Goal: Task Accomplishment & Management: Complete application form

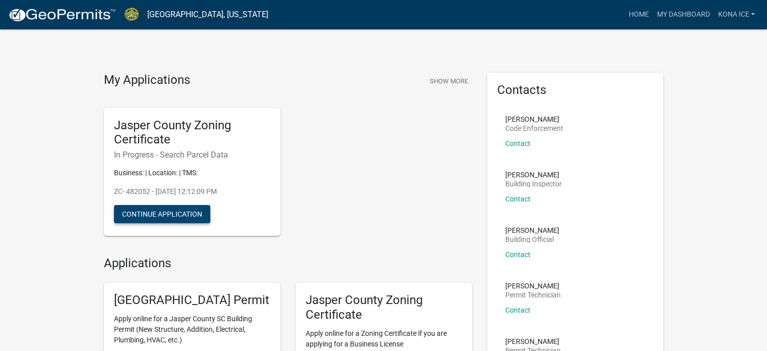
click at [163, 211] on button "Continue Application" at bounding box center [162, 214] width 96 height 18
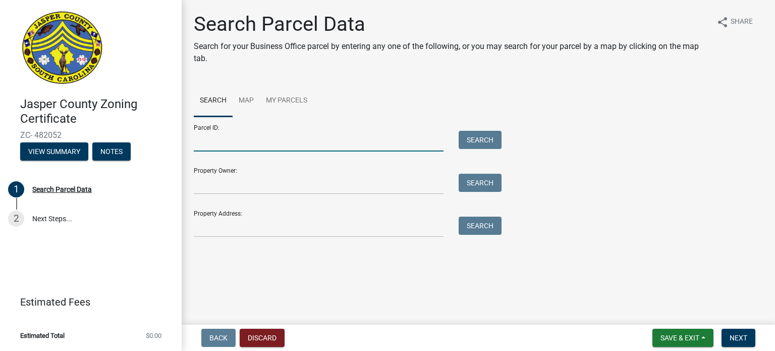
click at [214, 142] on input "Parcel ID:" at bounding box center [319, 141] width 250 height 21
type input "[PHONE_NUMBER]"
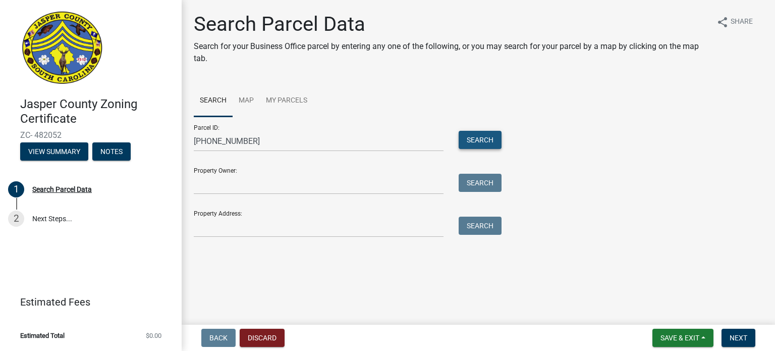
click at [475, 139] on button "Search" at bounding box center [479, 140] width 43 height 18
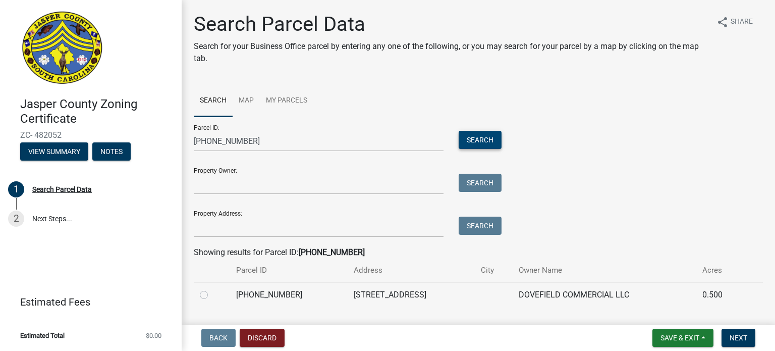
scroll to position [25, 0]
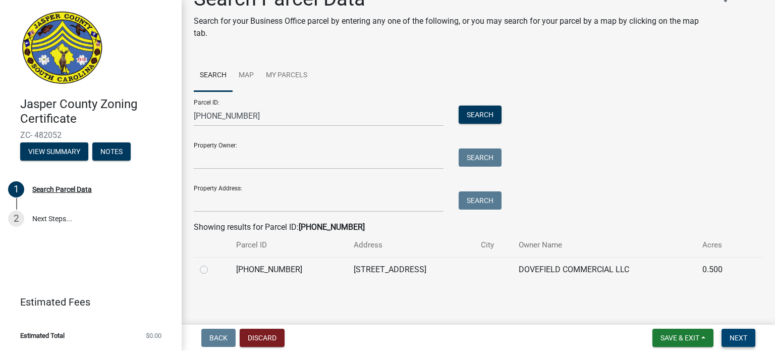
click at [737, 334] on span "Next" at bounding box center [738, 337] width 18 height 8
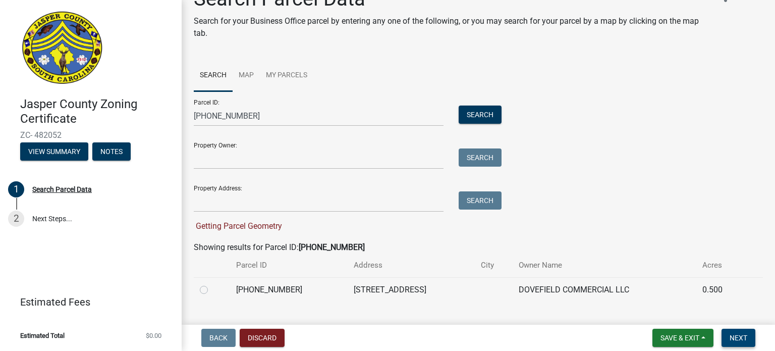
scroll to position [45, 0]
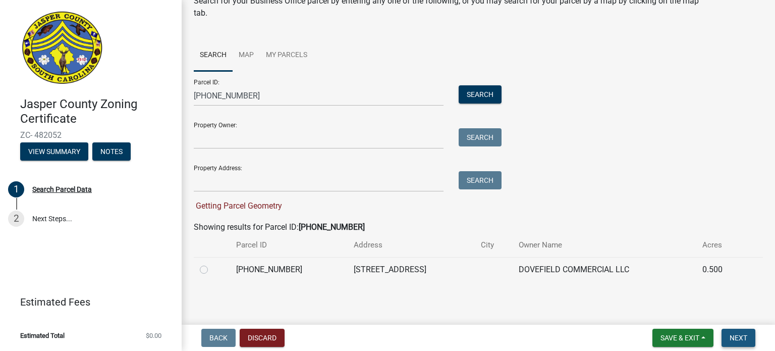
click at [739, 334] on span "Next" at bounding box center [738, 337] width 18 height 8
click at [675, 334] on span "Save & Exit" at bounding box center [679, 337] width 39 height 8
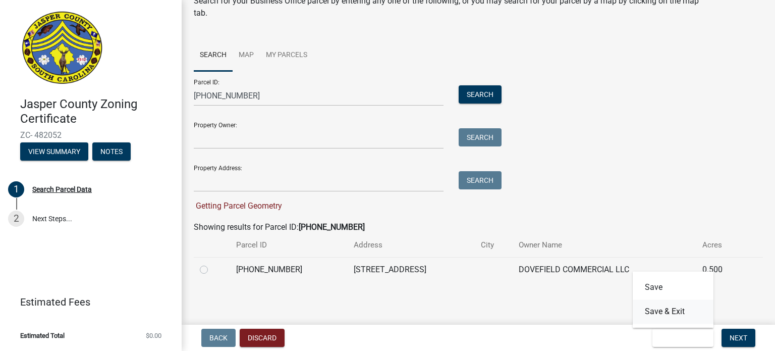
click at [668, 313] on button "Save & Exit" at bounding box center [672, 311] width 81 height 24
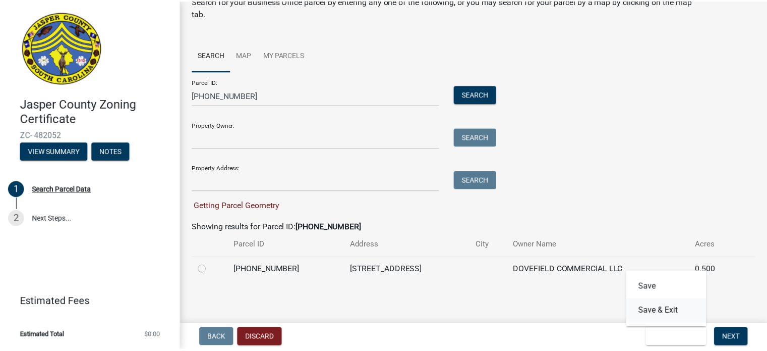
scroll to position [0, 0]
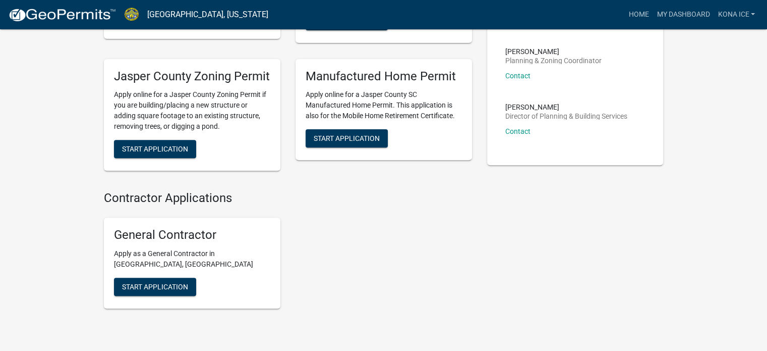
scroll to position [353, 0]
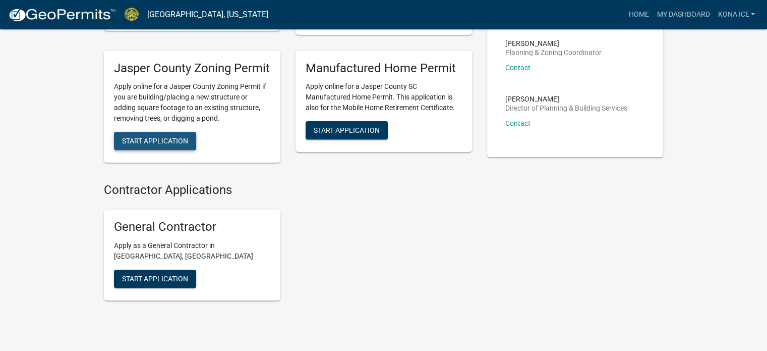
click at [147, 145] on span "Start Application" at bounding box center [155, 141] width 66 height 8
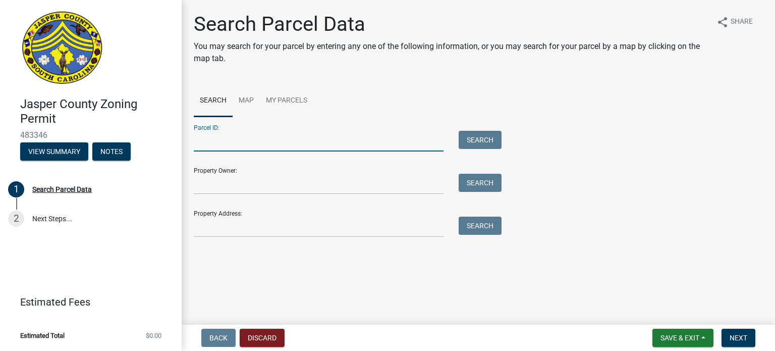
click at [236, 141] on input "Parcel ID:" at bounding box center [319, 141] width 250 height 21
type input "[PHONE_NUMBER]"
click at [476, 139] on button "Search" at bounding box center [479, 140] width 43 height 18
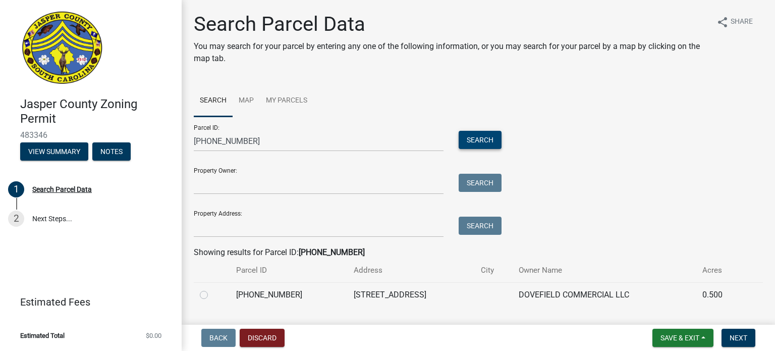
scroll to position [25, 0]
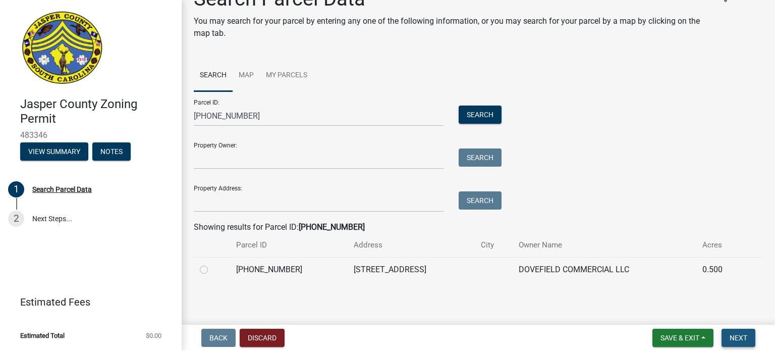
click at [735, 334] on span "Next" at bounding box center [738, 337] width 18 height 8
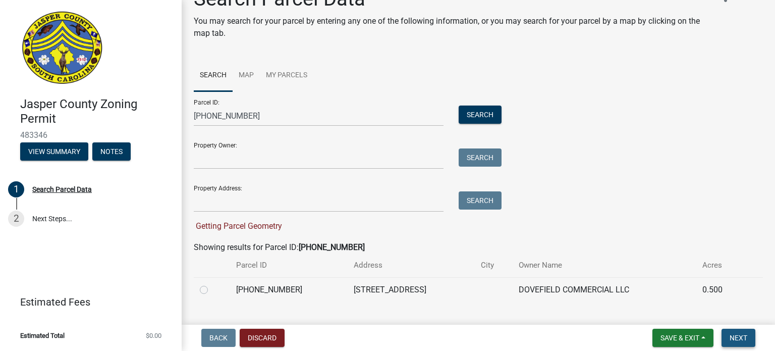
click at [735, 334] on span "Next" at bounding box center [738, 337] width 18 height 8
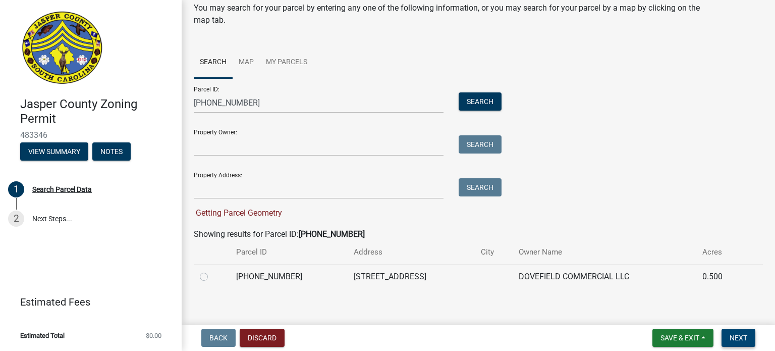
scroll to position [45, 0]
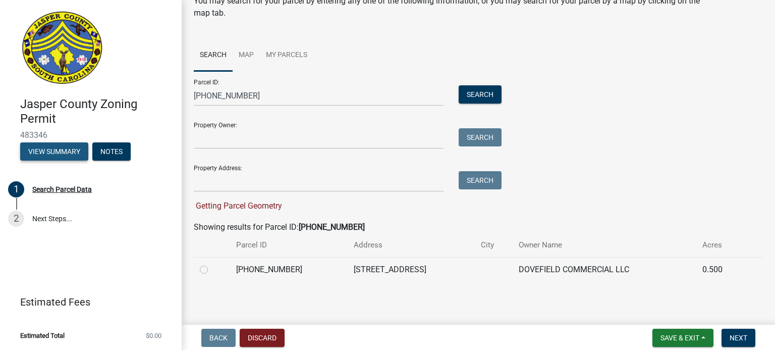
click at [53, 150] on button "View Summary" at bounding box center [54, 151] width 68 height 18
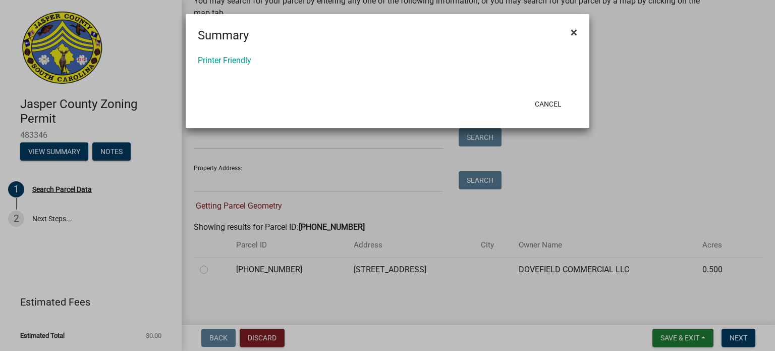
click at [576, 30] on span "×" at bounding box center [573, 32] width 7 height 14
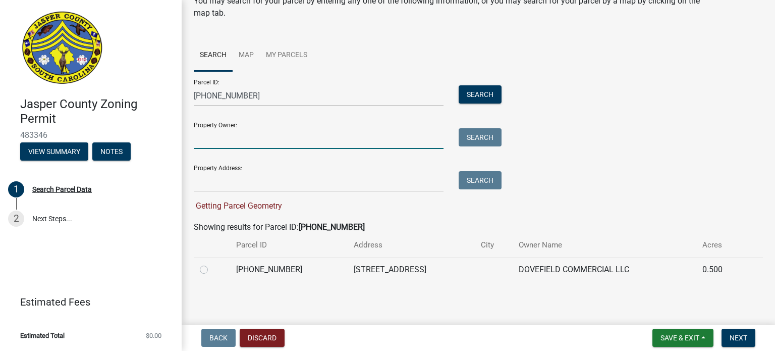
click at [215, 132] on input "Property Owner:" at bounding box center [319, 138] width 250 height 21
click at [197, 138] on input "Property Owner:" at bounding box center [319, 138] width 250 height 21
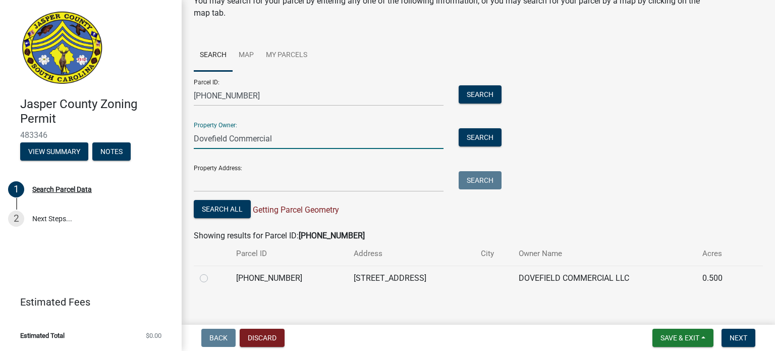
type input "Dovefield Commercial"
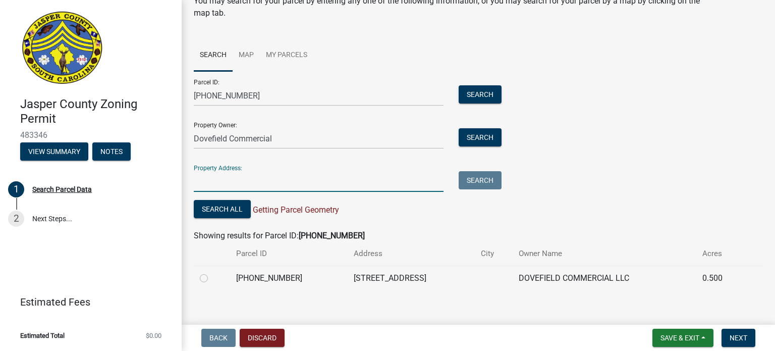
click at [221, 184] on input "Property Address:" at bounding box center [319, 181] width 250 height 21
type input "292 mackinlay way"
click at [732, 336] on span "Next" at bounding box center [738, 337] width 18 height 8
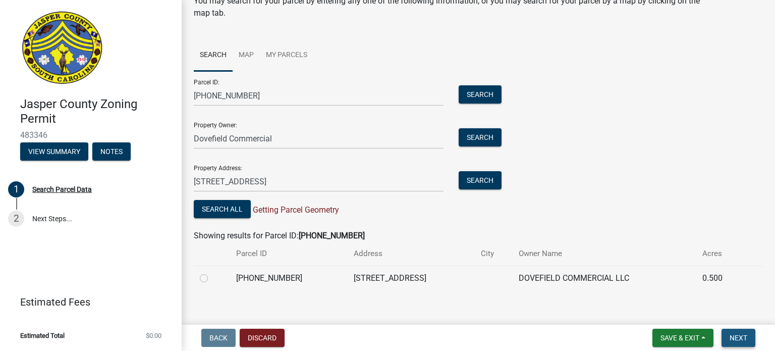
click at [732, 336] on span "Next" at bounding box center [738, 337] width 18 height 8
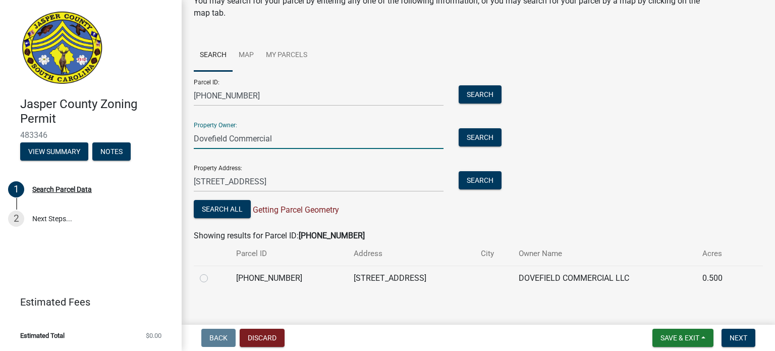
click at [290, 137] on input "Dovefield Commercial" at bounding box center [319, 138] width 250 height 21
drag, startPoint x: 197, startPoint y: 150, endPoint x: 0, endPoint y: 174, distance: 198.1
click at [19, 154] on div "Jasper County Zoning Permit 483346 View Summary Notes 1 Search Parcel Data 2 Ne…" at bounding box center [387, 175] width 775 height 351
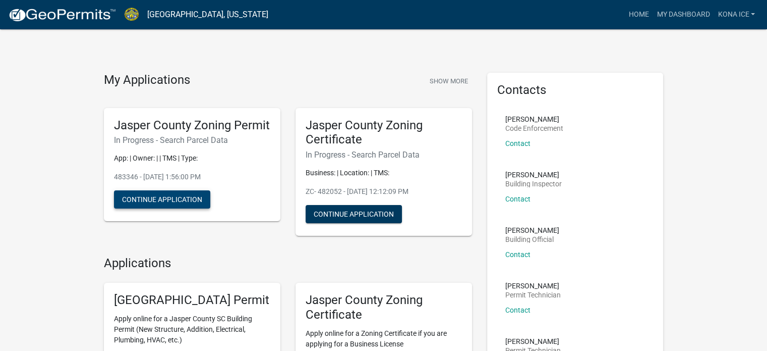
click at [149, 208] on button "Continue Application" at bounding box center [162, 199] width 96 height 18
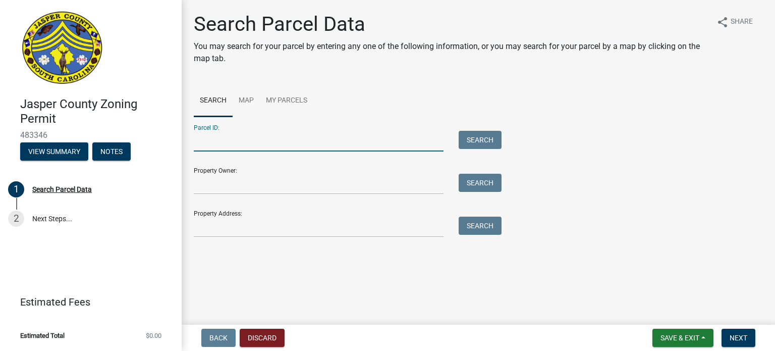
click at [206, 145] on input "Parcel ID:" at bounding box center [319, 141] width 250 height 21
type input "[PHONE_NUMBER]"
click at [476, 137] on button "Search" at bounding box center [479, 140] width 43 height 18
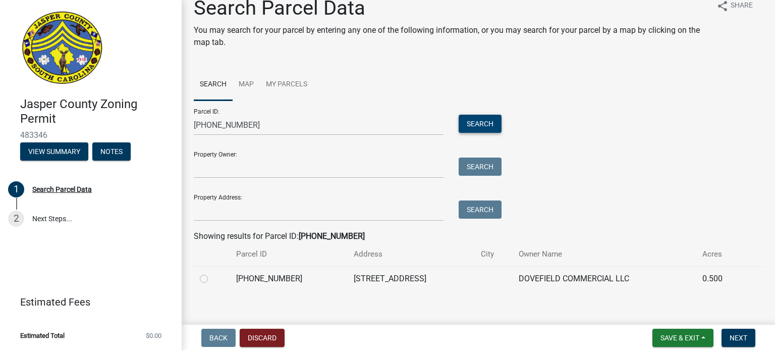
scroll to position [25, 0]
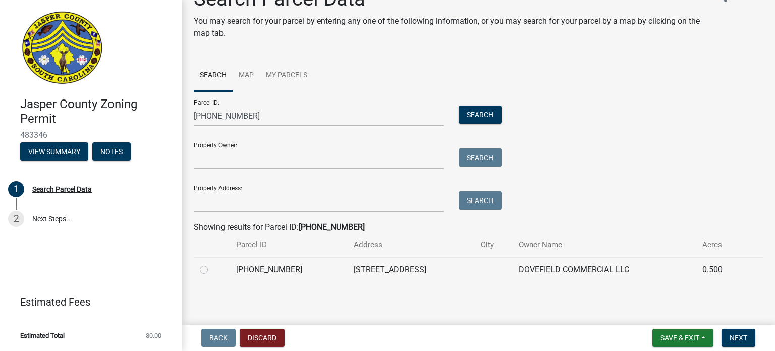
click at [212, 263] on label at bounding box center [212, 263] width 0 height 0
click at [212, 267] on input "radio" at bounding box center [215, 266] width 7 height 7
radio input "true"
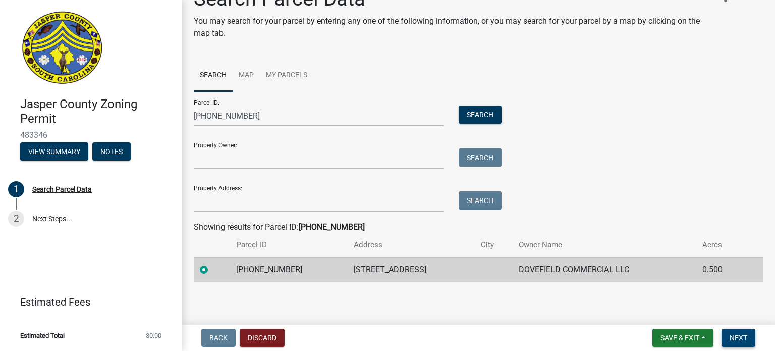
click at [736, 336] on span "Next" at bounding box center [738, 337] width 18 height 8
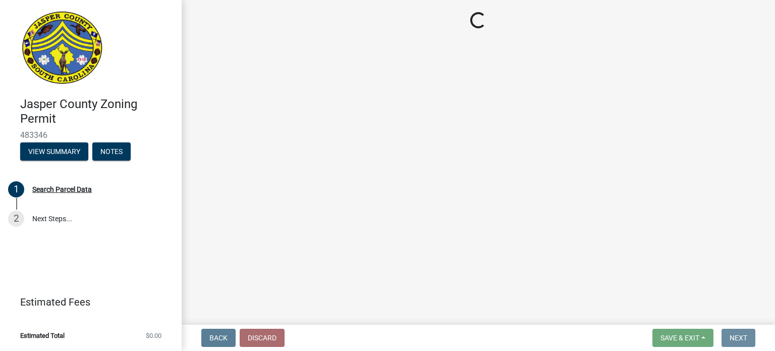
scroll to position [0, 0]
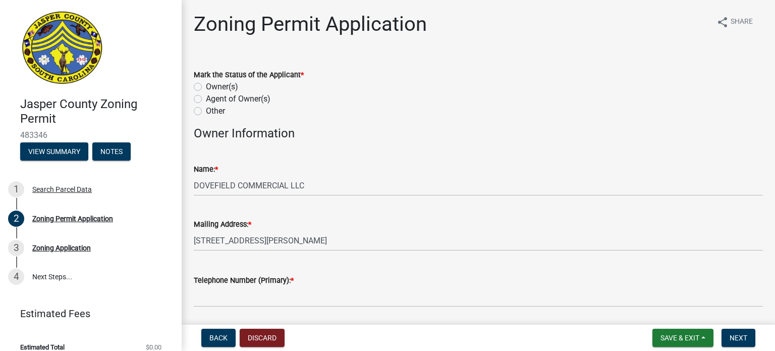
click at [206, 112] on label "Other" at bounding box center [215, 111] width 19 height 12
click at [206, 111] on input "Other" at bounding box center [209, 108] width 7 height 7
radio input "true"
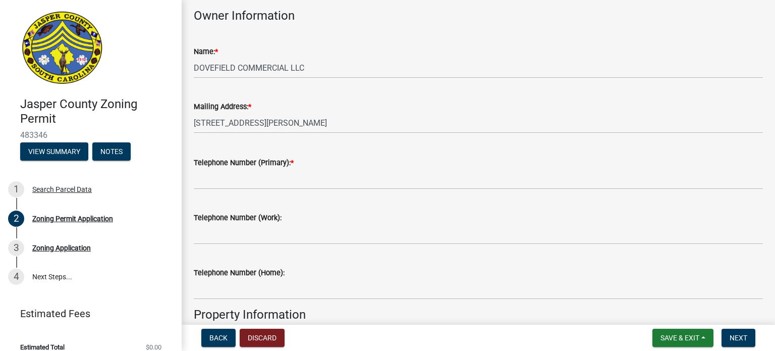
scroll to position [189, 0]
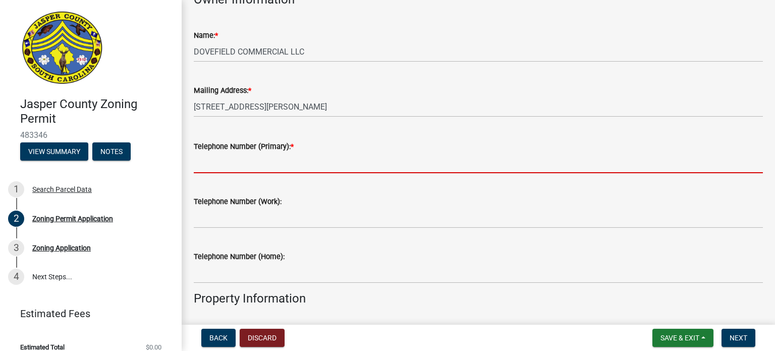
click at [224, 161] on input "Telephone Number (Primary): *" at bounding box center [478, 162] width 569 height 21
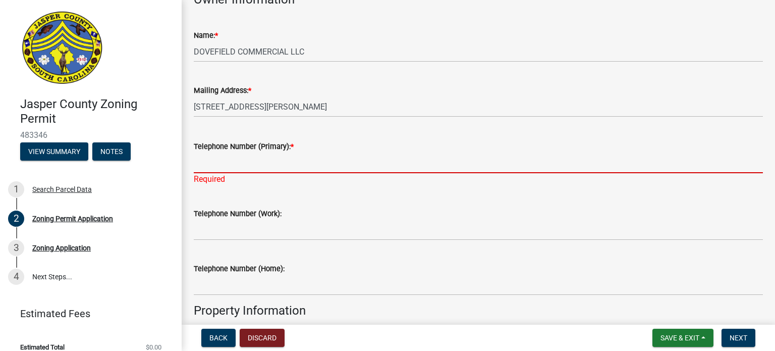
click at [228, 159] on input "Telephone Number (Primary): *" at bounding box center [478, 162] width 569 height 21
paste input "843-247-6018"
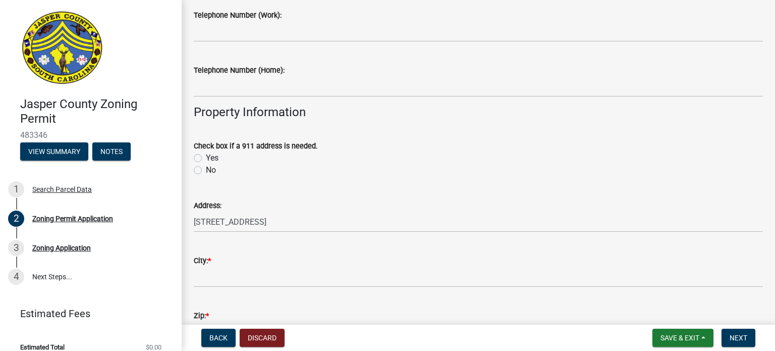
scroll to position [390, 0]
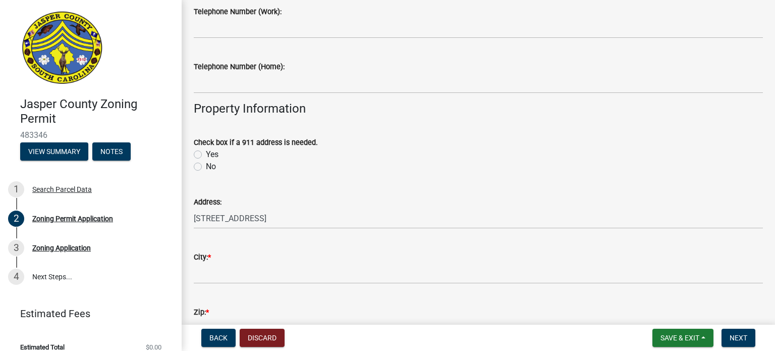
type input "843-247-6018"
click at [206, 165] on label "No" at bounding box center [211, 166] width 10 height 12
click at [206, 165] on input "No" at bounding box center [209, 163] width 7 height 7
radio input "true"
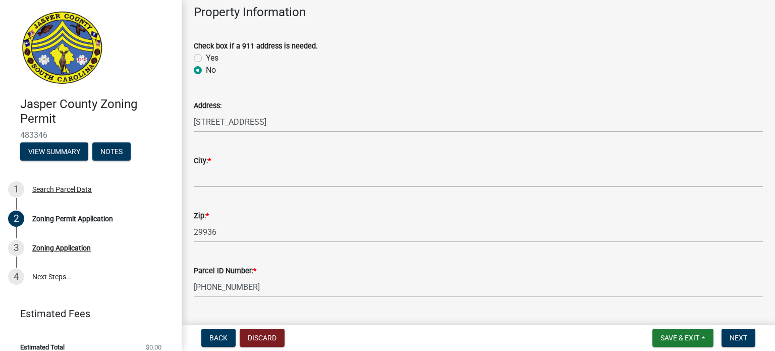
scroll to position [479, 0]
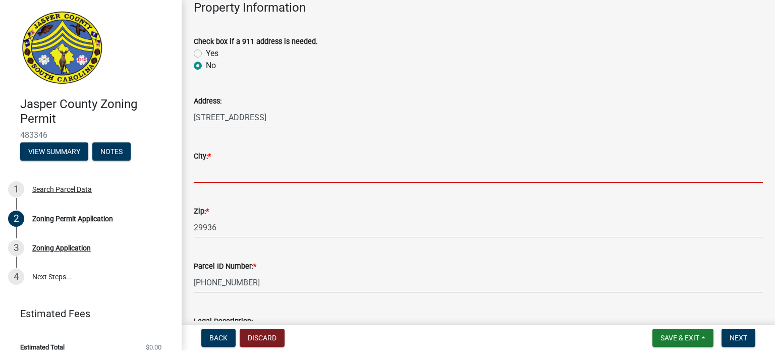
click at [204, 178] on input "City: *" at bounding box center [478, 172] width 569 height 21
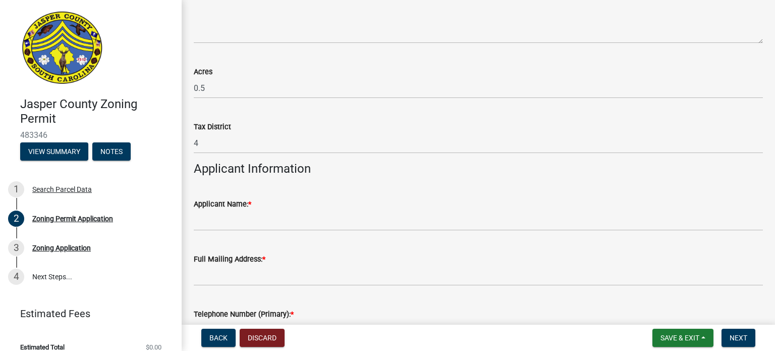
scroll to position [832, 0]
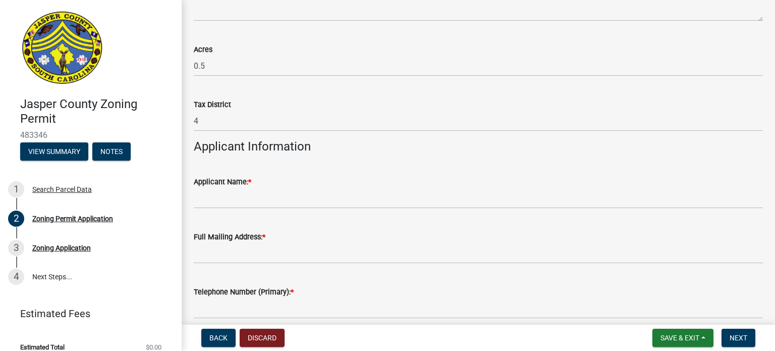
type input "Ridgeland"
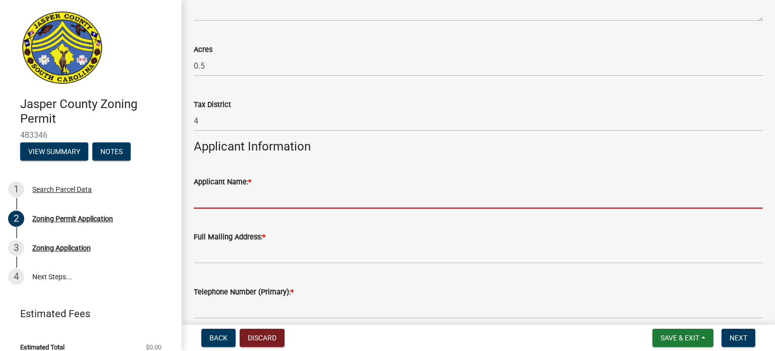
click at [200, 197] on input "Applicant Name: *" at bounding box center [478, 198] width 569 height 21
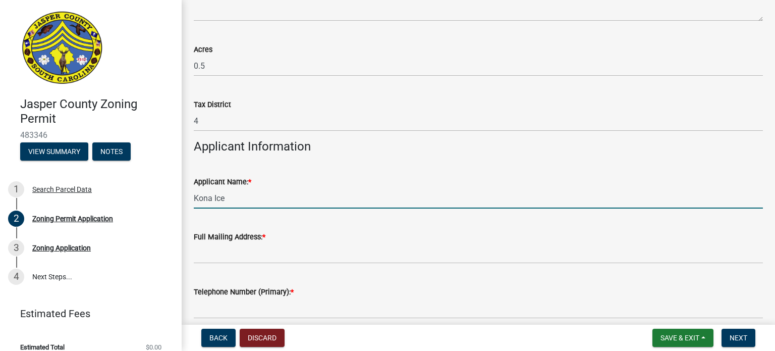
type input "Kona Ice"
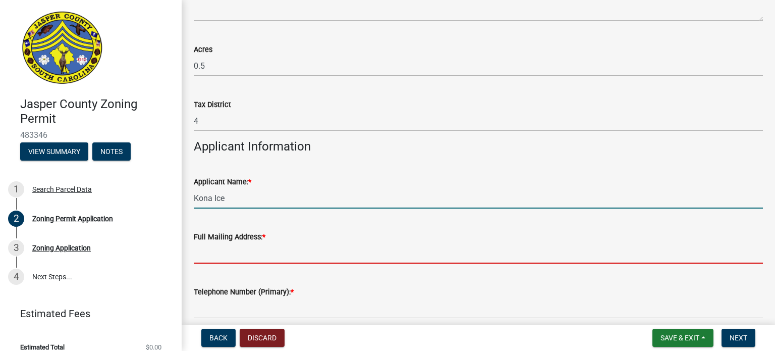
click at [214, 258] on input "Full Mailing Address: *" at bounding box center [478, 253] width 569 height 21
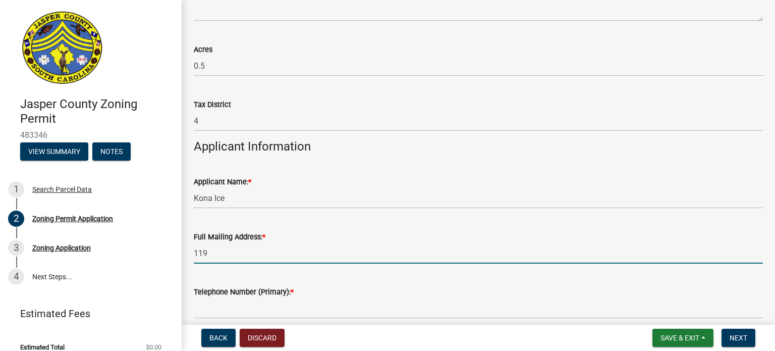
type input "119 Runner Stone"
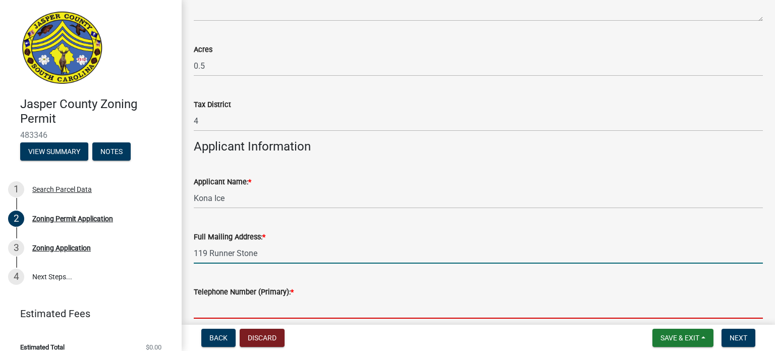
type input "6307459308"
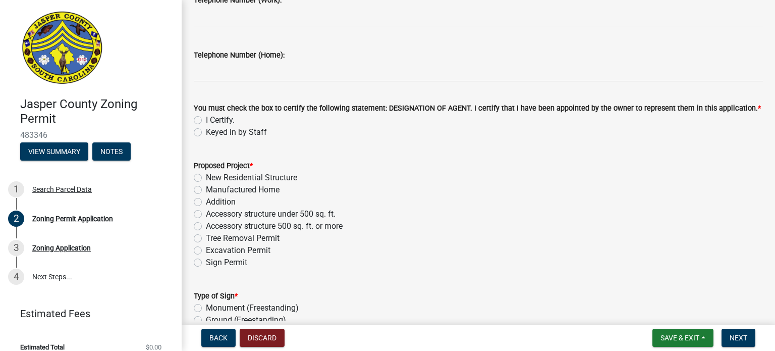
scroll to position [1185, 0]
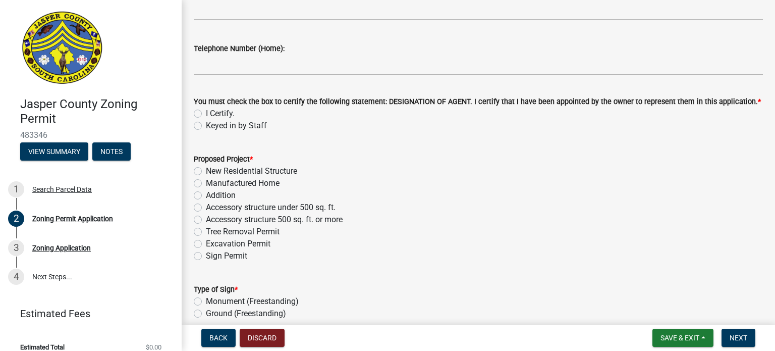
click at [206, 113] on label "I Certify." at bounding box center [220, 113] width 29 height 12
click at [206, 113] on input "I Certify." at bounding box center [209, 110] width 7 height 7
radio input "true"
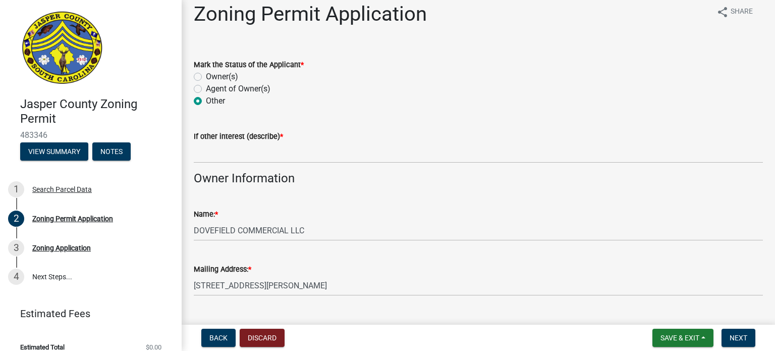
scroll to position [0, 0]
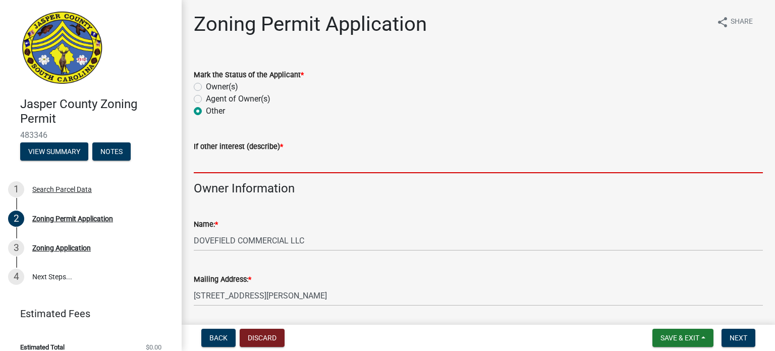
click at [235, 167] on input "If other interest (describe) *" at bounding box center [478, 162] width 569 height 21
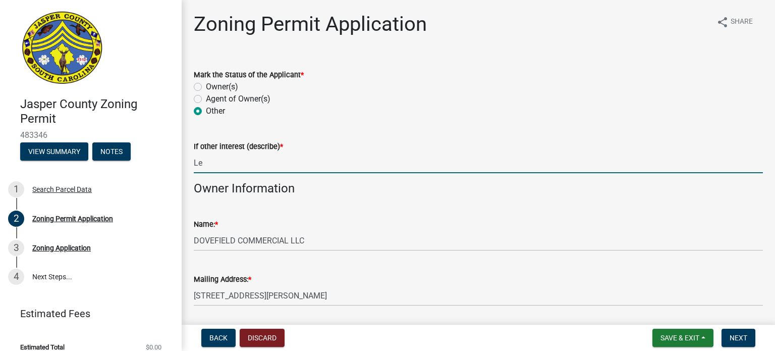
type input "L"
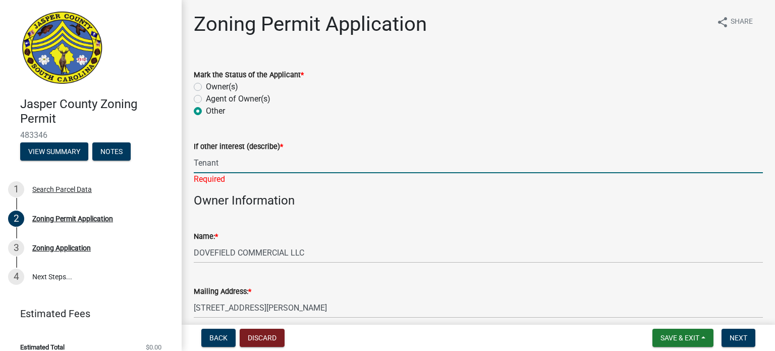
type input "Tenant"
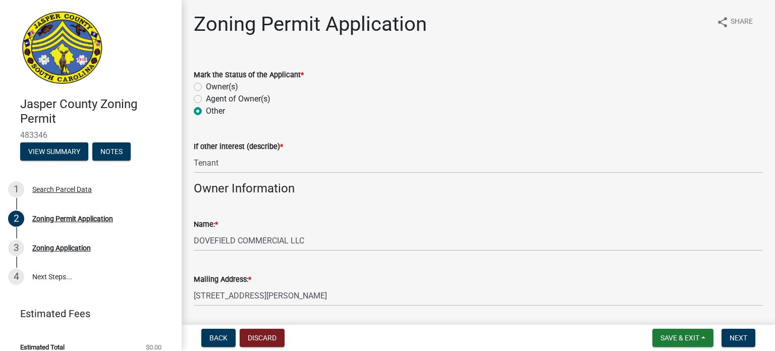
click at [280, 145] on span "*" at bounding box center [281, 146] width 3 height 9
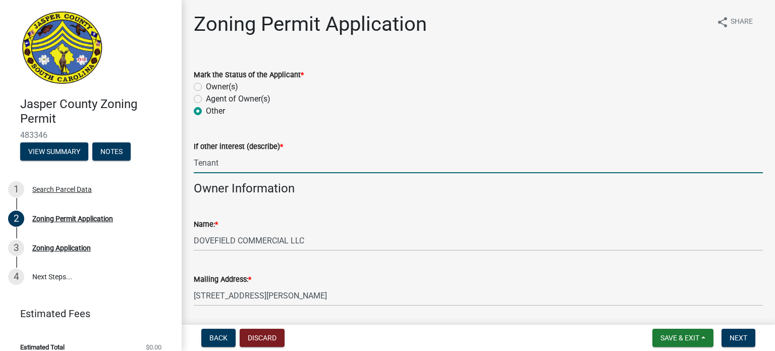
click at [280, 152] on input "Tenant" at bounding box center [478, 162] width 569 height 21
click at [375, 120] on wm-data-entity-input "Mark the Status of the Applicant * Owner(s) Agent of Owner(s) Other" at bounding box center [478, 91] width 569 height 70
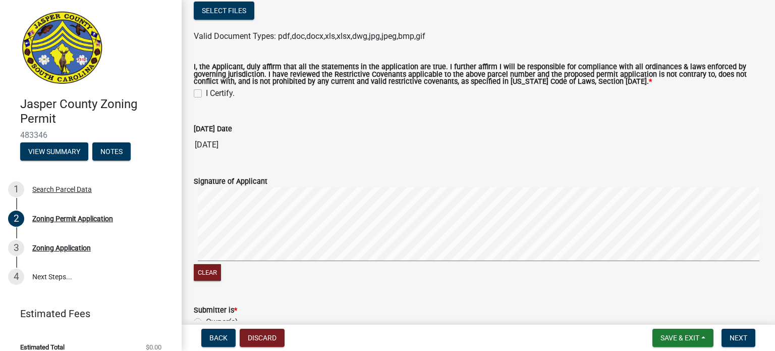
scroll to position [2370, 0]
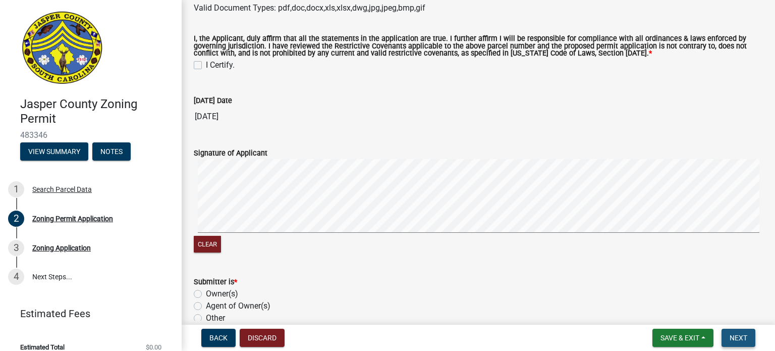
click at [740, 334] on span "Next" at bounding box center [738, 337] width 18 height 8
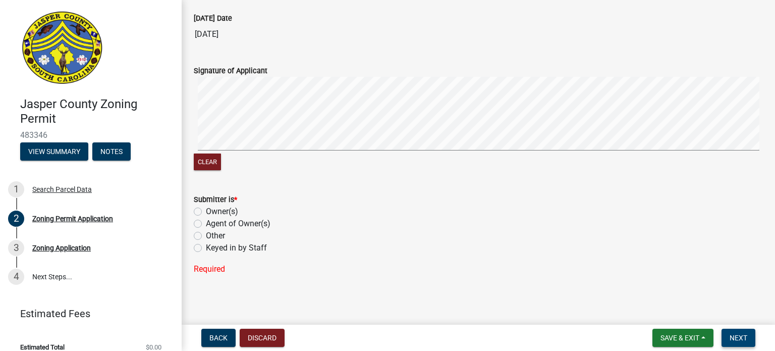
scroll to position [2539, 0]
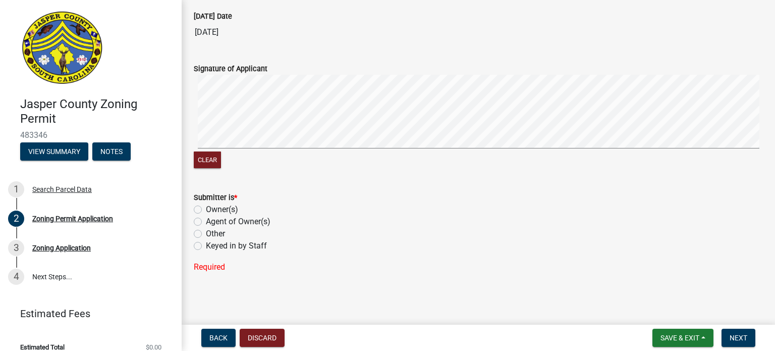
click at [206, 235] on label "Other" at bounding box center [215, 233] width 19 height 12
click at [206, 234] on input "Other" at bounding box center [209, 230] width 7 height 7
radio input "true"
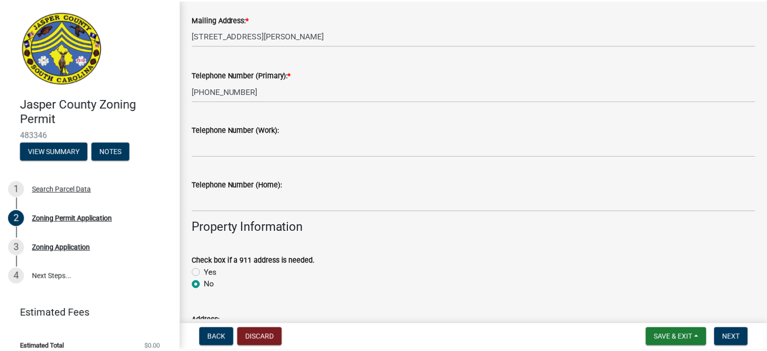
scroll to position [0, 0]
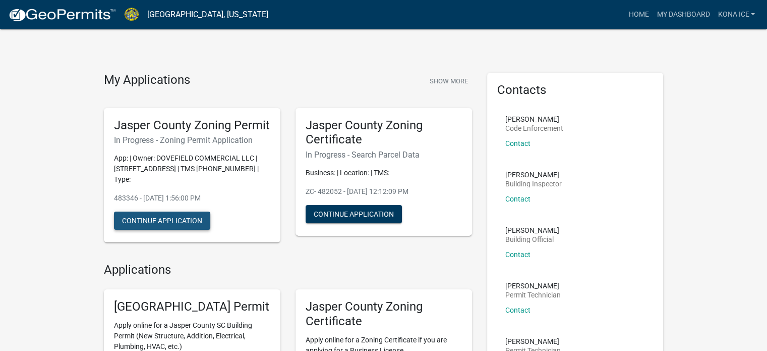
click at [171, 229] on button "Continue Application" at bounding box center [162, 220] width 96 height 18
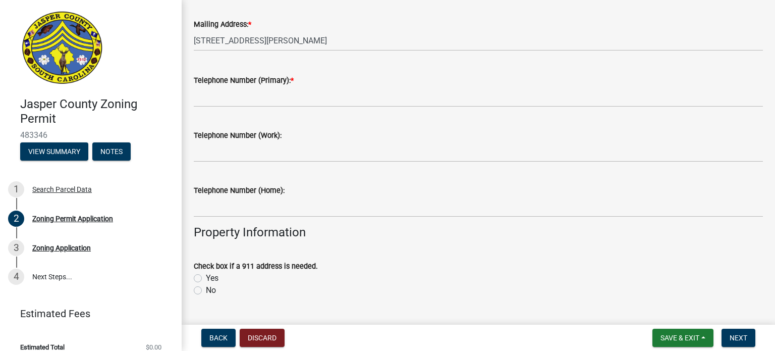
scroll to position [151, 0]
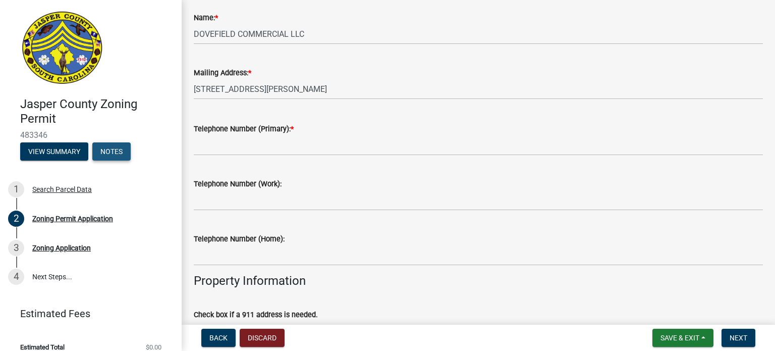
click at [102, 148] on button "Notes" at bounding box center [111, 151] width 38 height 18
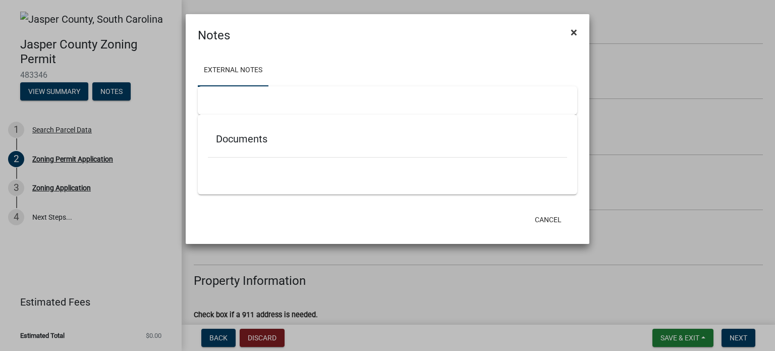
click at [572, 29] on span "×" at bounding box center [573, 32] width 7 height 14
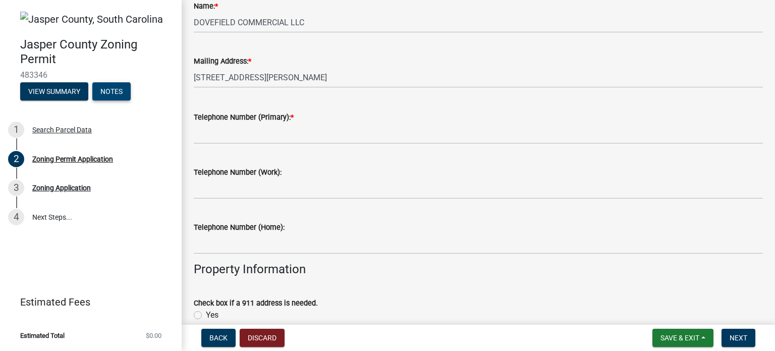
scroll to position [0, 0]
